Goal: Task Accomplishment & Management: Manage account settings

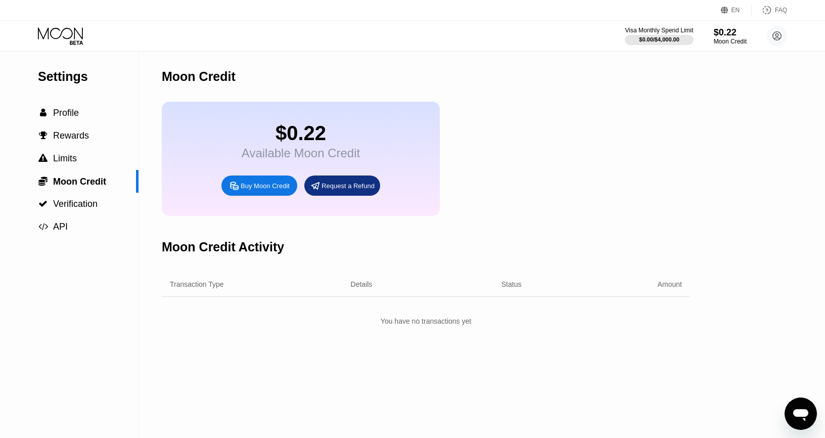
click at [59, 31] on icon at bounding box center [61, 36] width 47 height 18
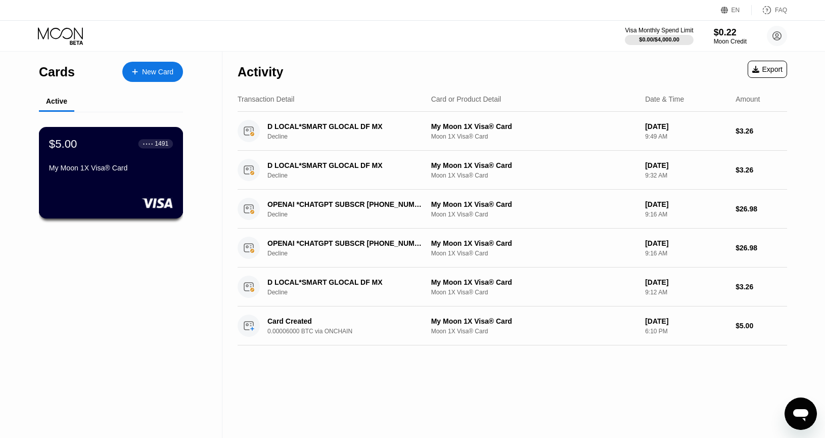
click at [103, 164] on div "$5.00 ● ● ● ● 1491 My Moon 1X Visa® Card" at bounding box center [111, 156] width 124 height 39
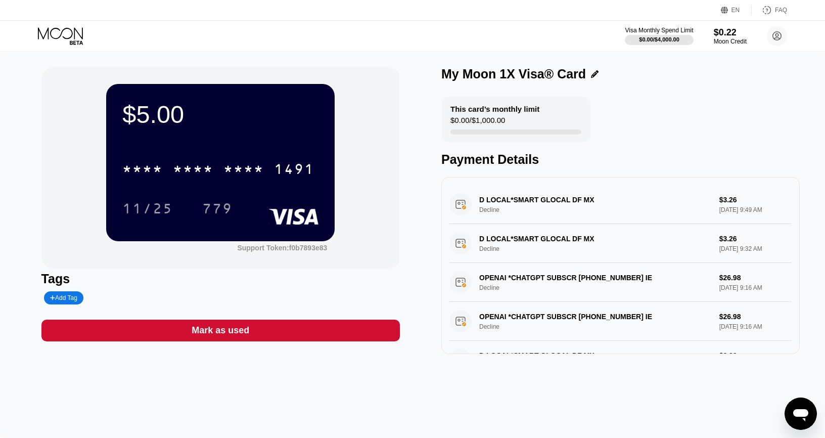
click at [230, 186] on div "* * * * * * * * * * * * 1491 11/25 779" at bounding box center [220, 179] width 196 height 60
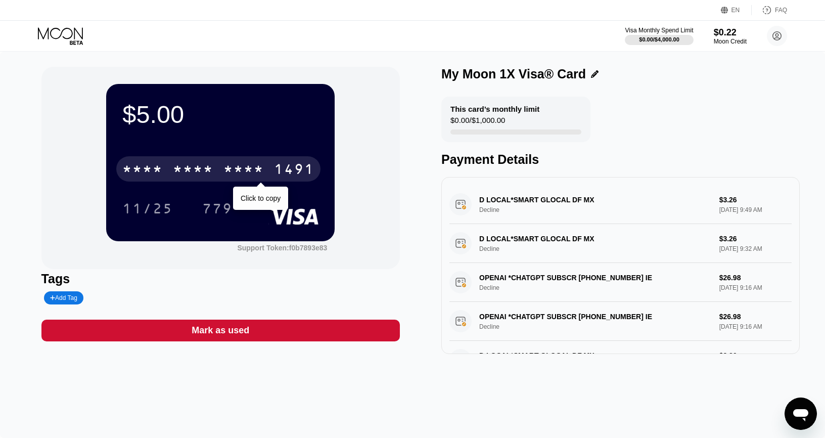
click at [229, 173] on div "* * * *" at bounding box center [243, 170] width 40 height 16
